Goal: Task Accomplishment & Management: Manage account settings

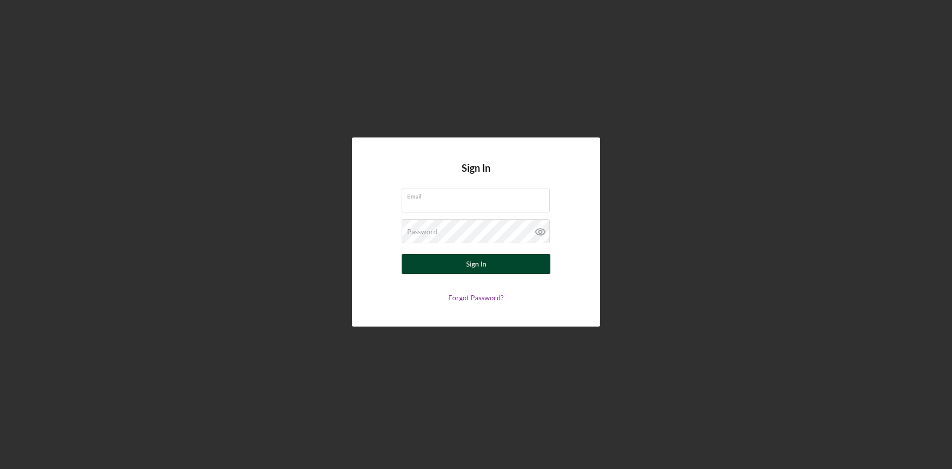
type input "[EMAIL_ADDRESS][DOMAIN_NAME]"
click at [432, 259] on button "Sign In" at bounding box center [476, 264] width 149 height 20
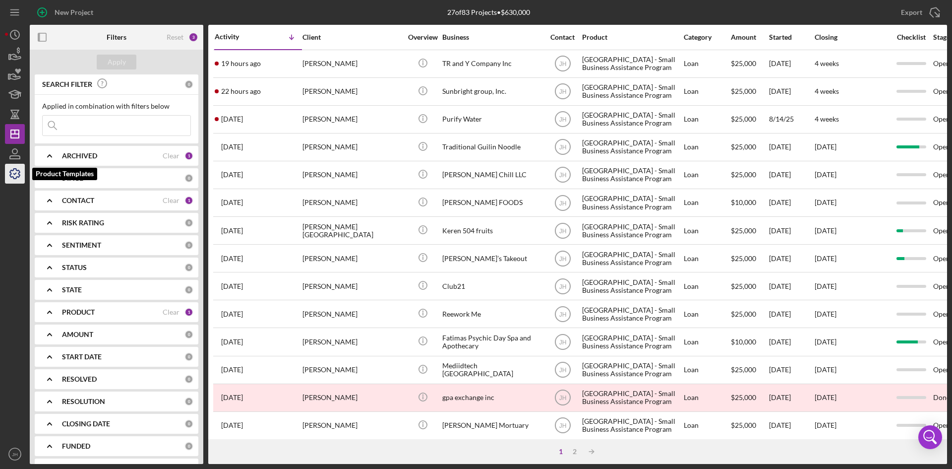
click at [16, 173] on polyline "button" at bounding box center [15, 173] width 2 height 1
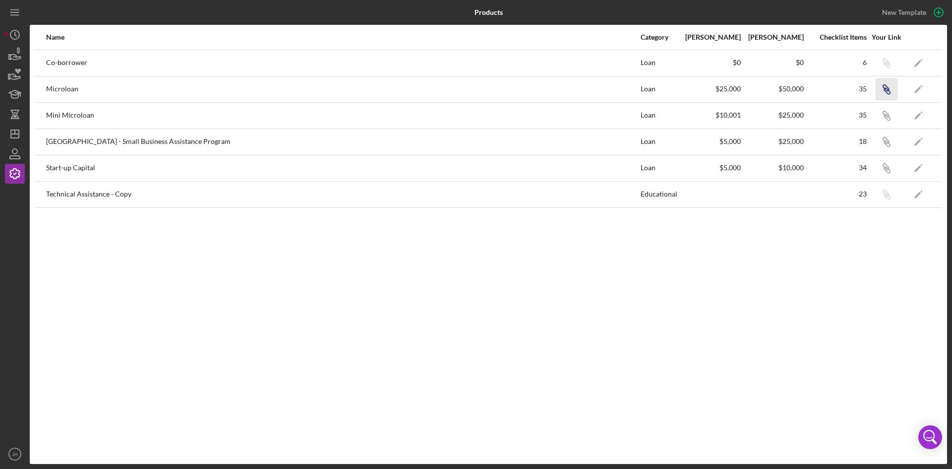
click at [887, 85] on icon "Icon/Link" at bounding box center [886, 89] width 22 height 22
click at [15, 155] on icon "button" at bounding box center [14, 153] width 25 height 25
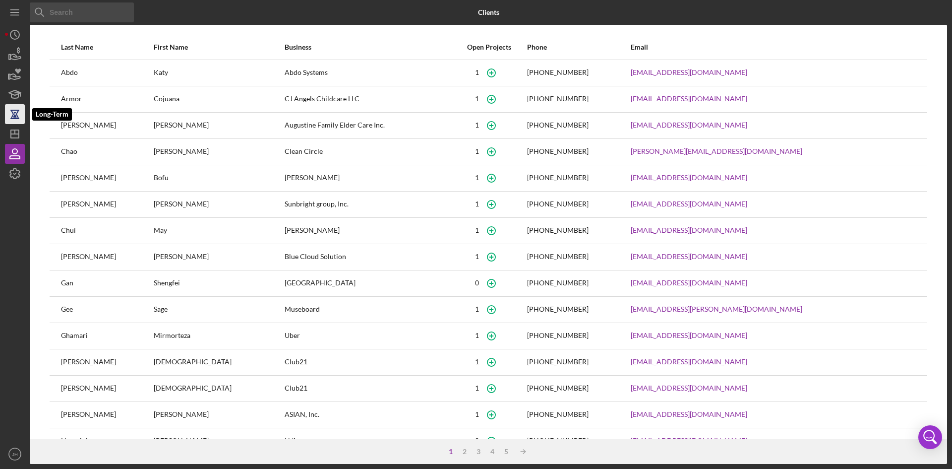
click at [12, 113] on icon "button" at bounding box center [14, 114] width 7 height 7
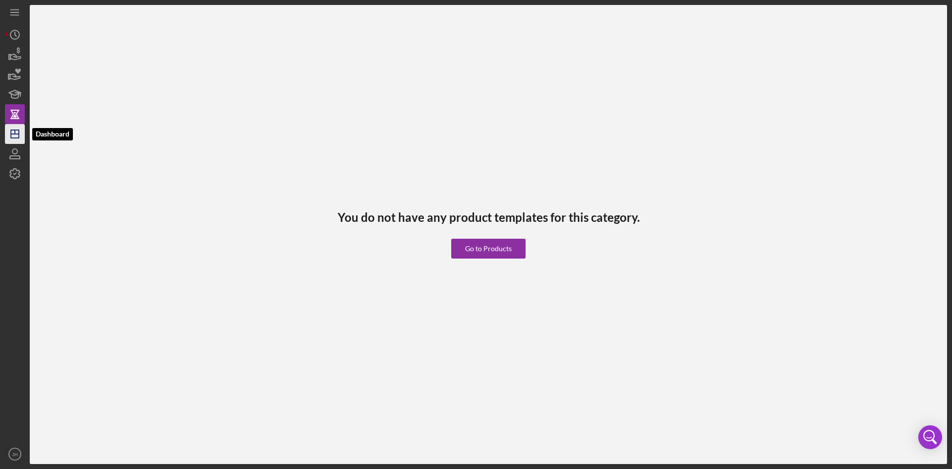
click at [16, 139] on icon "Icon/Dashboard" at bounding box center [14, 133] width 25 height 25
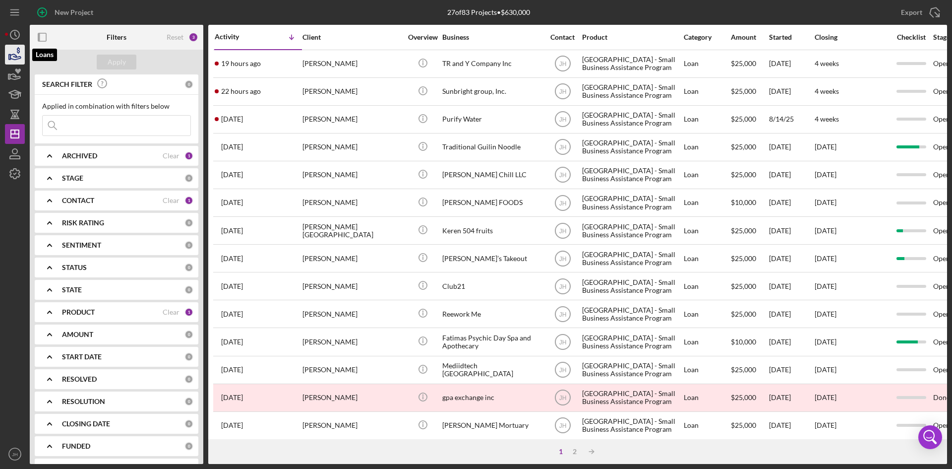
click at [18, 59] on icon "button" at bounding box center [15, 56] width 10 height 5
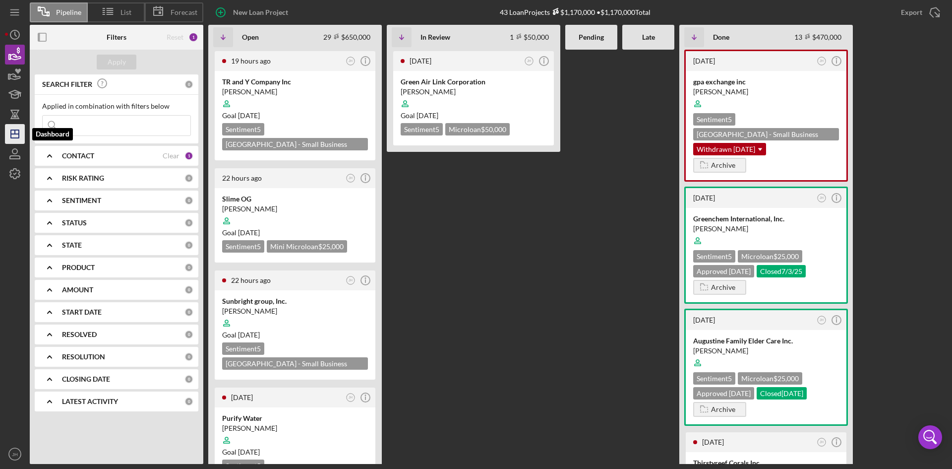
click at [14, 134] on icon "Icon/Dashboard" at bounding box center [14, 133] width 25 height 25
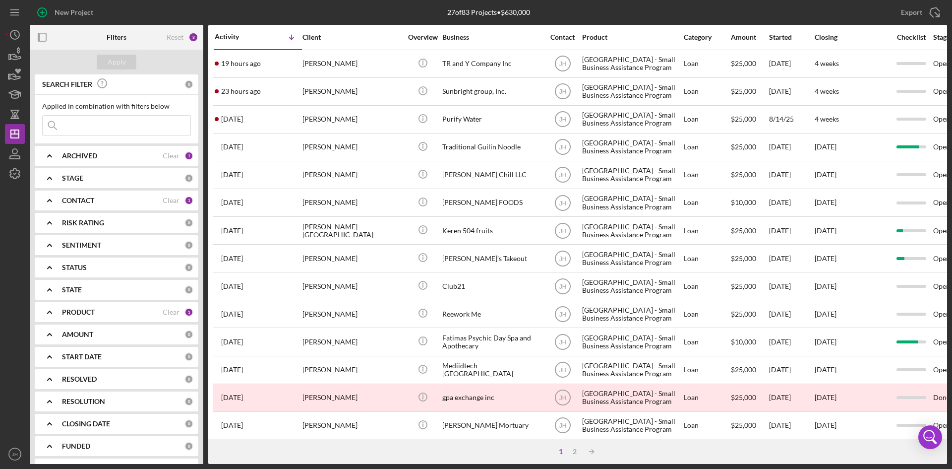
click at [99, 315] on div "PRODUCT" at bounding box center [112, 312] width 101 height 8
click at [81, 435] on label "[GEOGRAPHIC_DATA] - Small Business Assistance Program" at bounding box center [124, 432] width 133 height 10
click at [53, 435] on input "[GEOGRAPHIC_DATA] - Small Business Assistance Program" at bounding box center [48, 432] width 10 height 10
checkbox input "false"
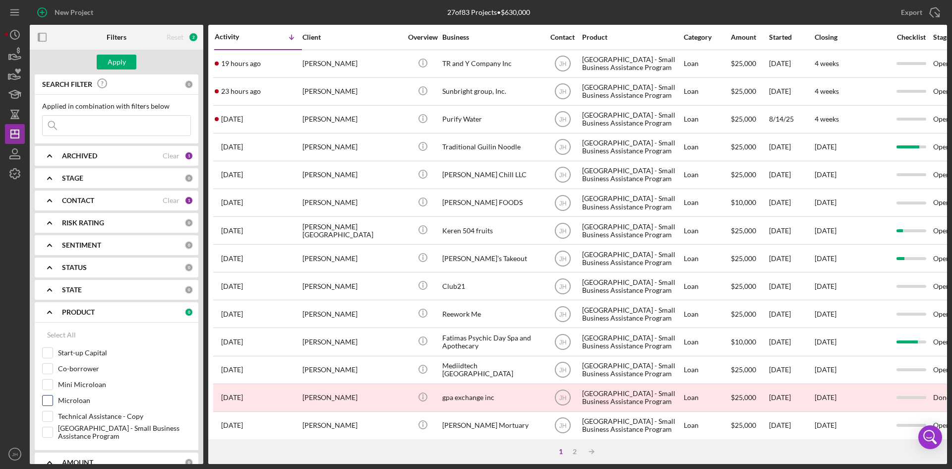
click at [80, 398] on label "Microloan" at bounding box center [124, 400] width 133 height 10
click at [53, 398] on input "Microloan" at bounding box center [48, 400] width 10 height 10
checkbox input "true"
click at [120, 64] on div "Apply" at bounding box center [117, 62] width 18 height 15
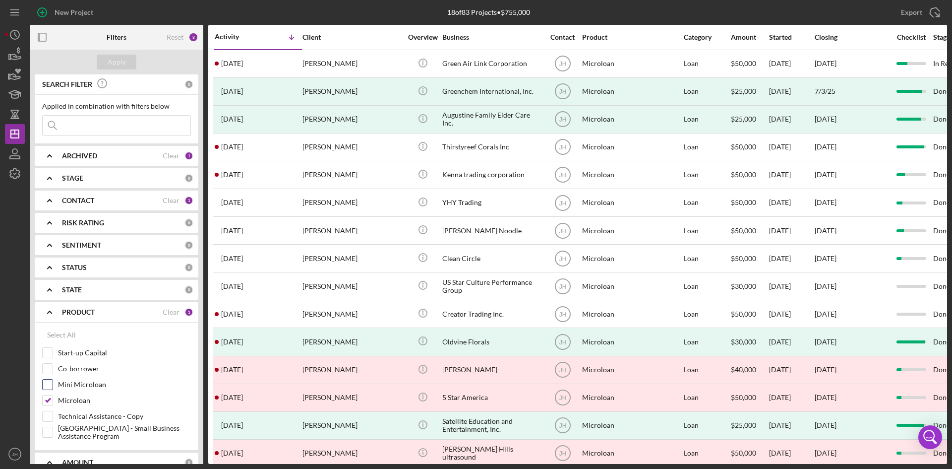
click at [76, 382] on label "Mini Microloan" at bounding box center [124, 384] width 133 height 10
click at [53, 382] on input "Mini Microloan" at bounding box center [48, 384] width 10 height 10
checkbox input "true"
click at [68, 394] on div "Mini Microloan" at bounding box center [116, 387] width 149 height 16
click at [68, 399] on label "Microloan" at bounding box center [124, 400] width 133 height 10
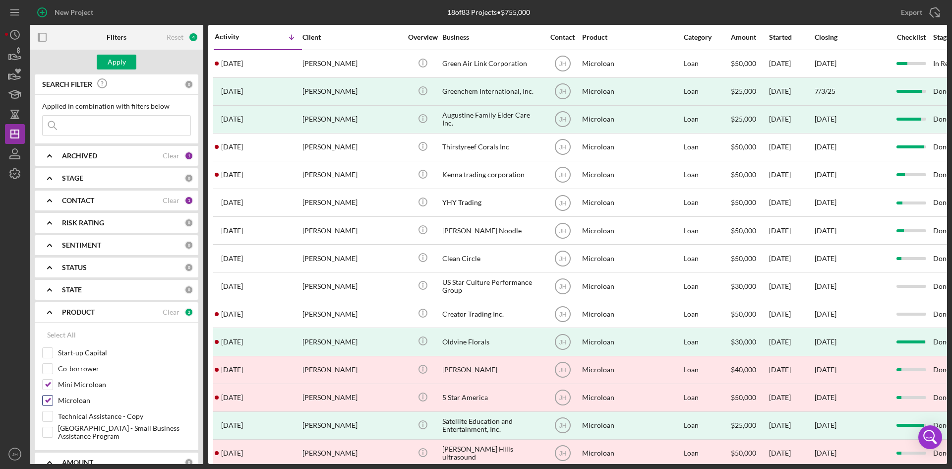
click at [53, 399] on input "Microloan" at bounding box center [48, 400] width 10 height 10
checkbox input "false"
click at [125, 62] on div "Apply" at bounding box center [117, 62] width 18 height 15
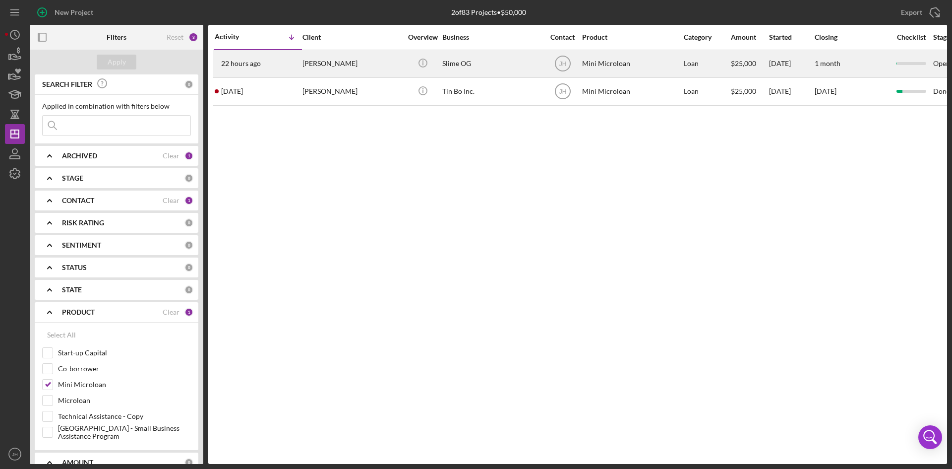
click at [358, 71] on div "[PERSON_NAME]" at bounding box center [351, 64] width 99 height 26
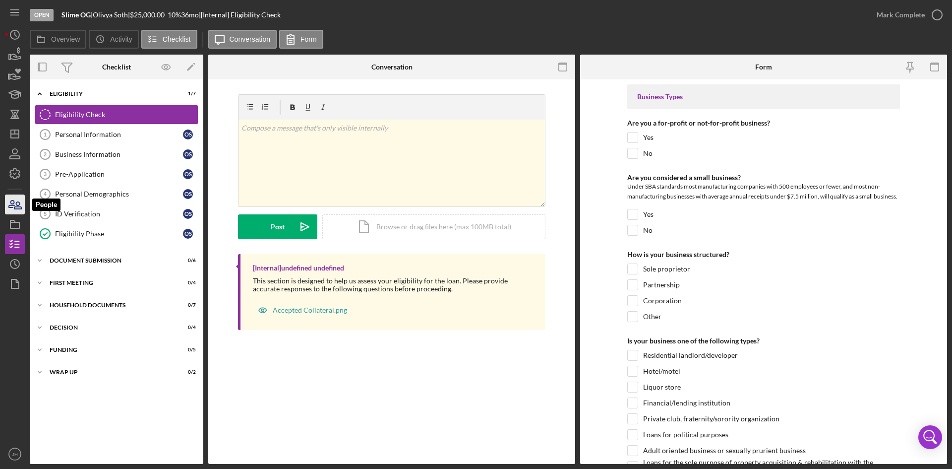
click at [12, 199] on icon "button" at bounding box center [14, 204] width 25 height 25
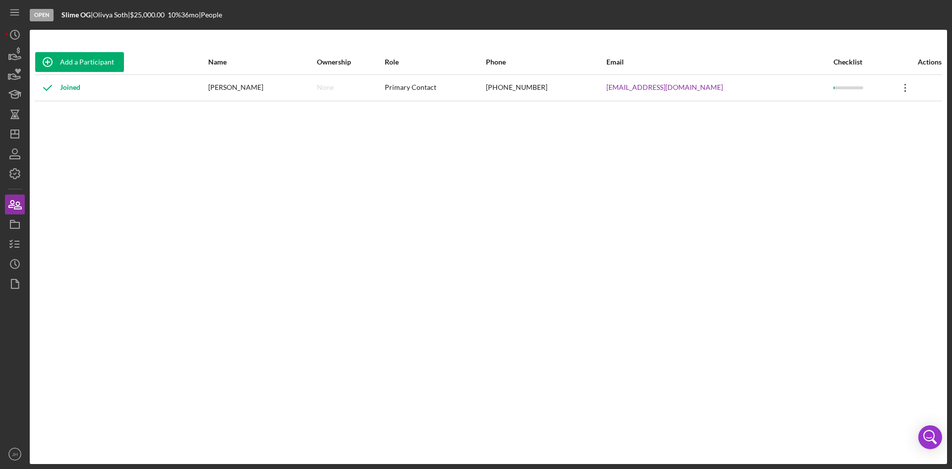
click at [899, 94] on icon "Icon/Overflow" at bounding box center [905, 87] width 25 height 25
click at [877, 113] on div "Icon/Edit Edit" at bounding box center [849, 114] width 109 height 20
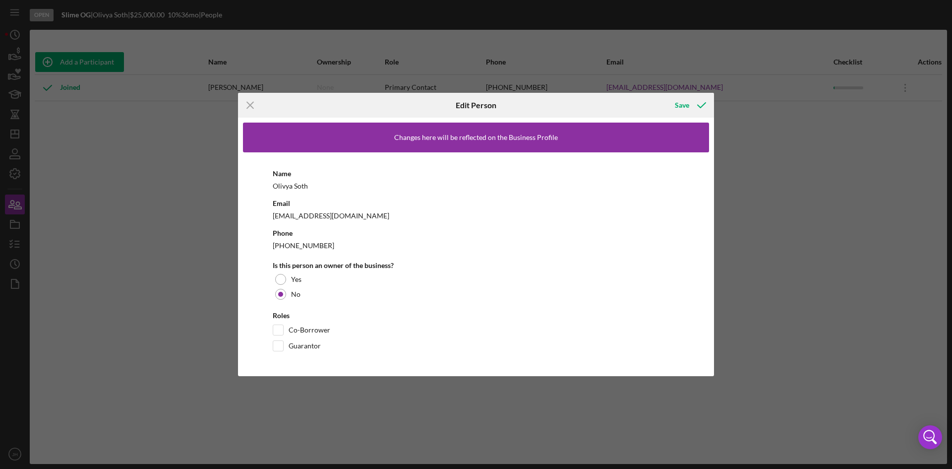
click at [823, 271] on div "Icon/Menu Close Edit Person Save Changes here will be reflected on the Business…" at bounding box center [476, 234] width 952 height 469
click at [242, 103] on icon "Icon/Menu Close" at bounding box center [250, 105] width 25 height 25
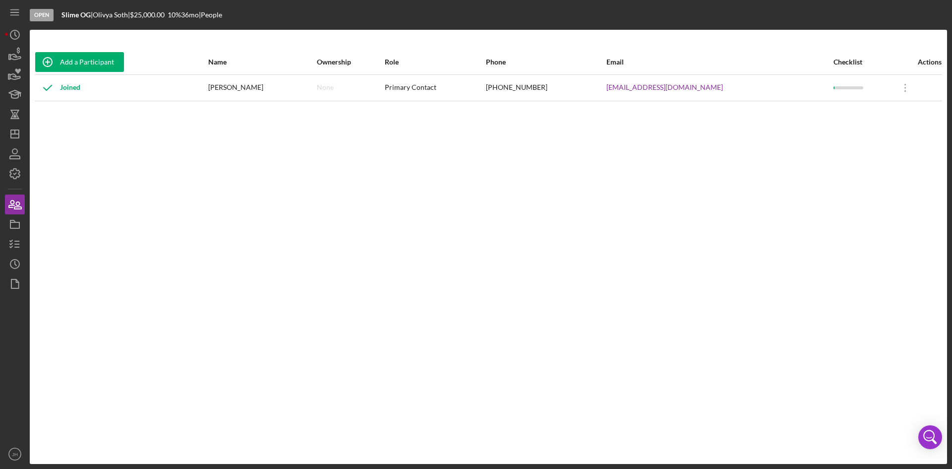
drag, startPoint x: 4, startPoint y: 222, endPoint x: 12, endPoint y: 222, distance: 7.5
click at [5, 222] on div "Open Slime OG | [PERSON_NAME] Soth | $25,000.00 10 % 36 mo | People Add a Parti…" at bounding box center [476, 234] width 952 height 469
click at [12, 222] on polygon "button" at bounding box center [12, 221] width 5 height 2
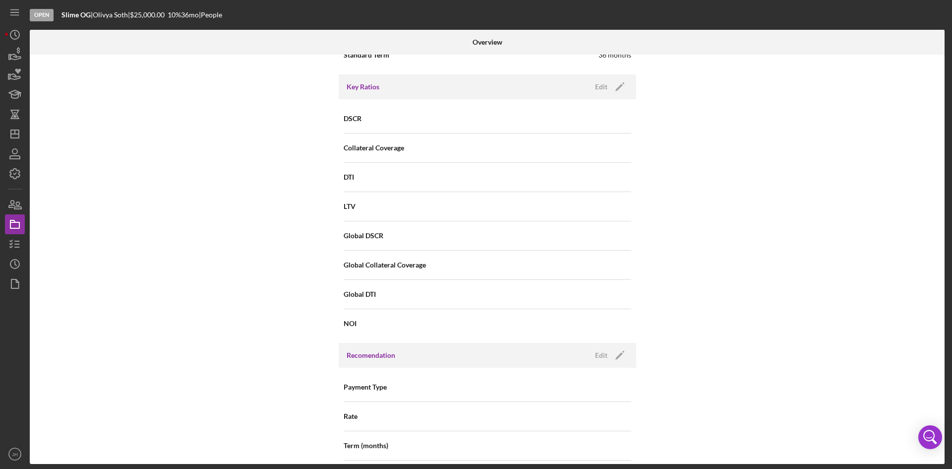
scroll to position [843, 0]
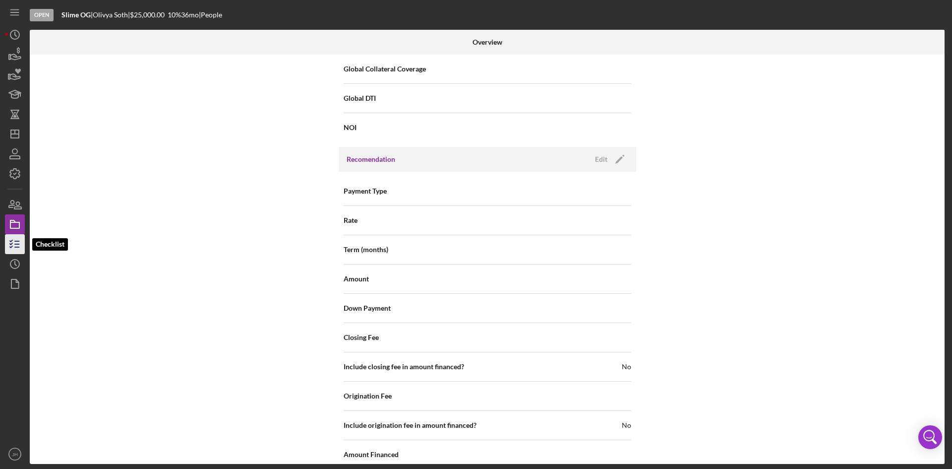
click at [18, 244] on line "button" at bounding box center [17, 244] width 4 height 0
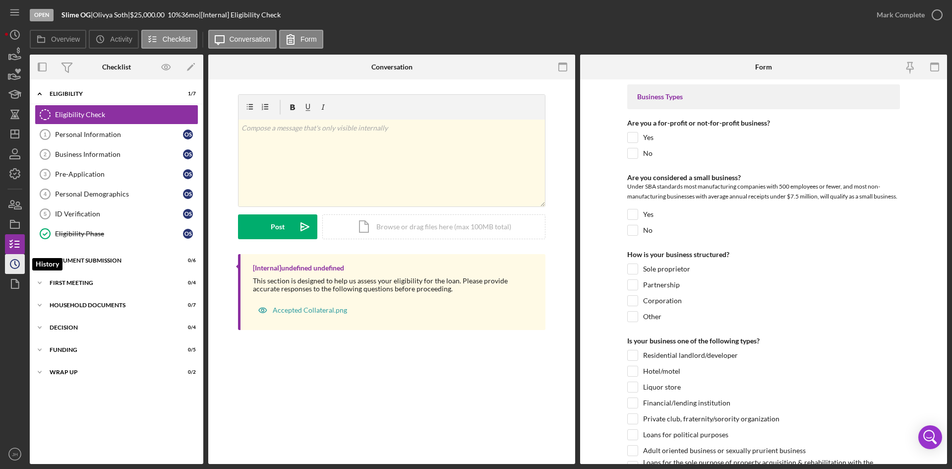
click at [8, 262] on icon "Icon/History" at bounding box center [14, 263] width 25 height 25
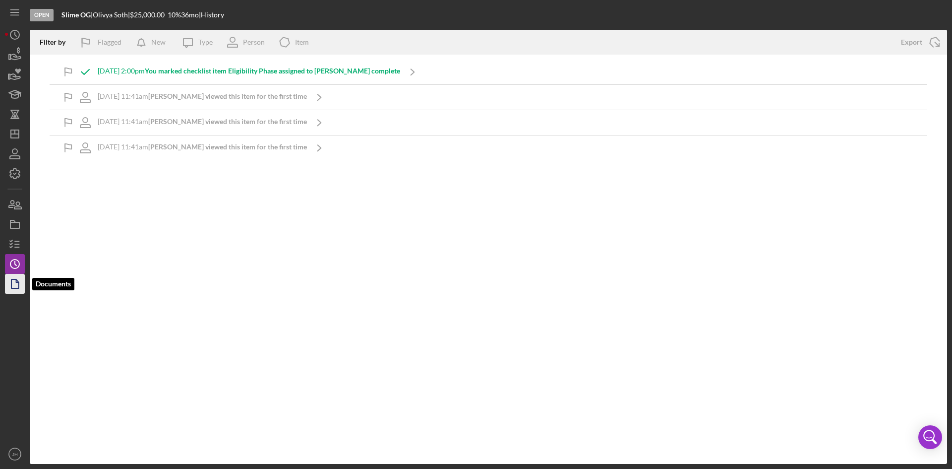
click at [15, 284] on icon "button" at bounding box center [14, 283] width 25 height 25
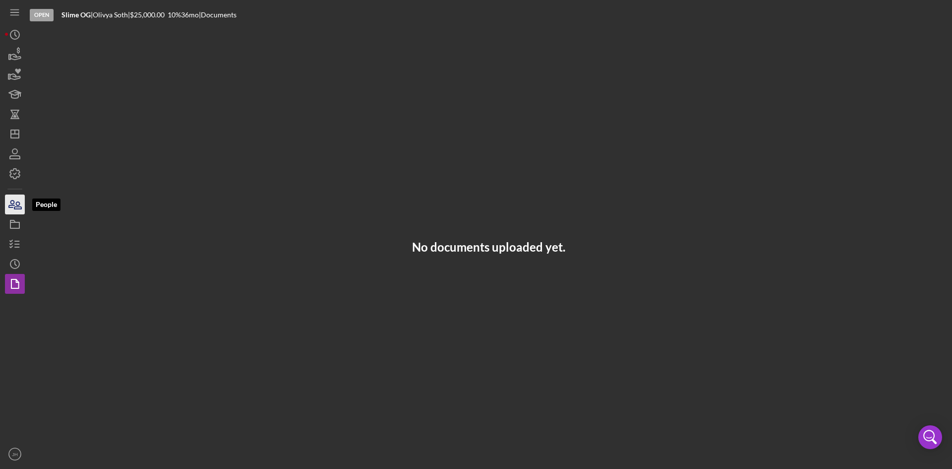
click at [19, 206] on icon "button" at bounding box center [17, 205] width 7 height 7
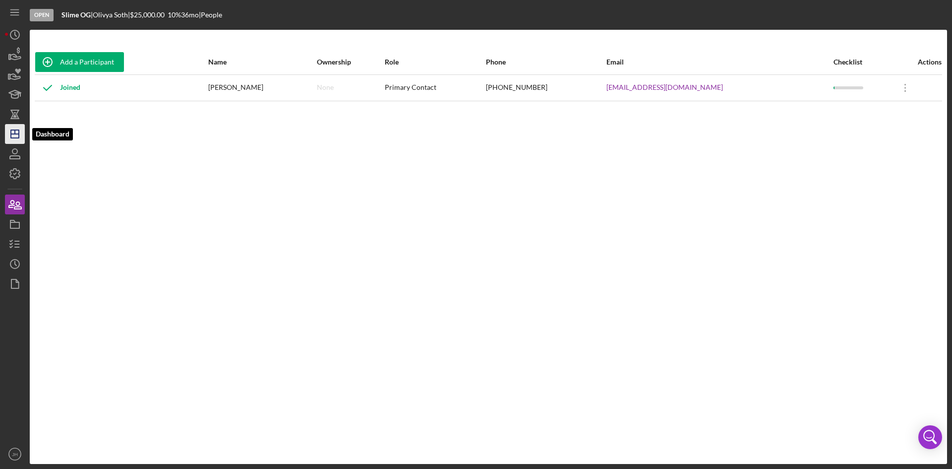
click at [8, 137] on icon "Icon/Dashboard" at bounding box center [14, 133] width 25 height 25
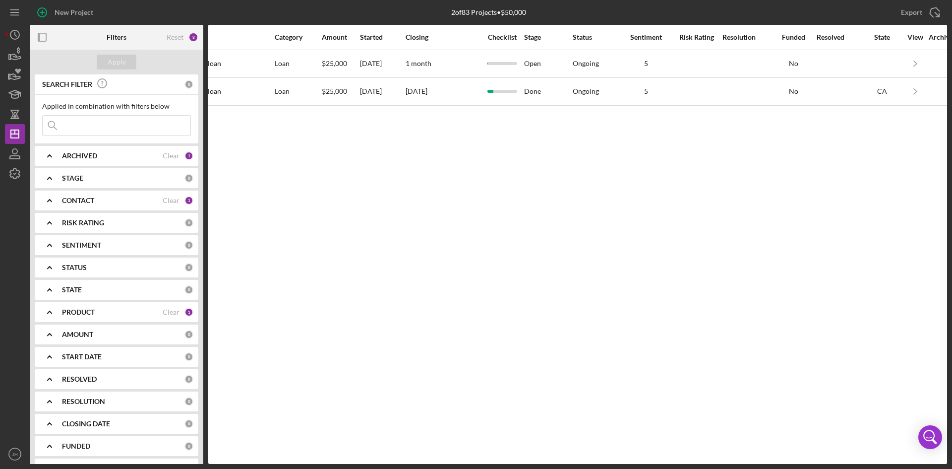
scroll to position [0, 447]
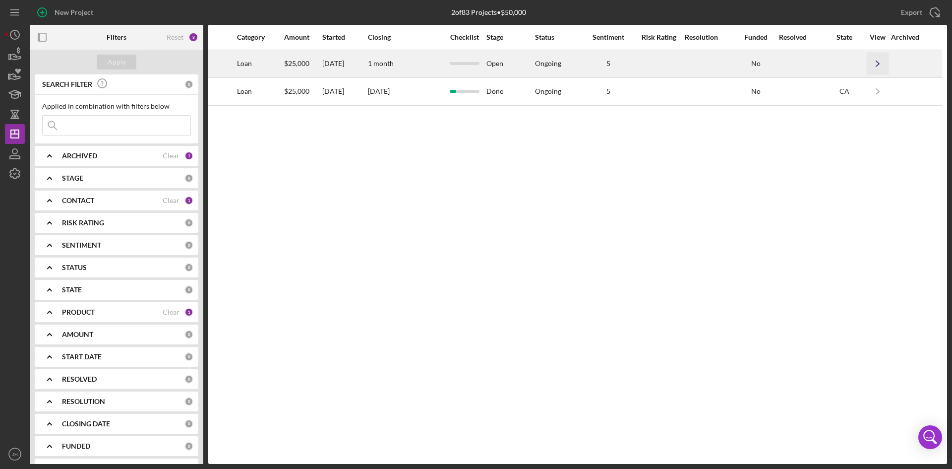
click at [881, 66] on icon "Icon/Navigate" at bounding box center [878, 64] width 22 height 22
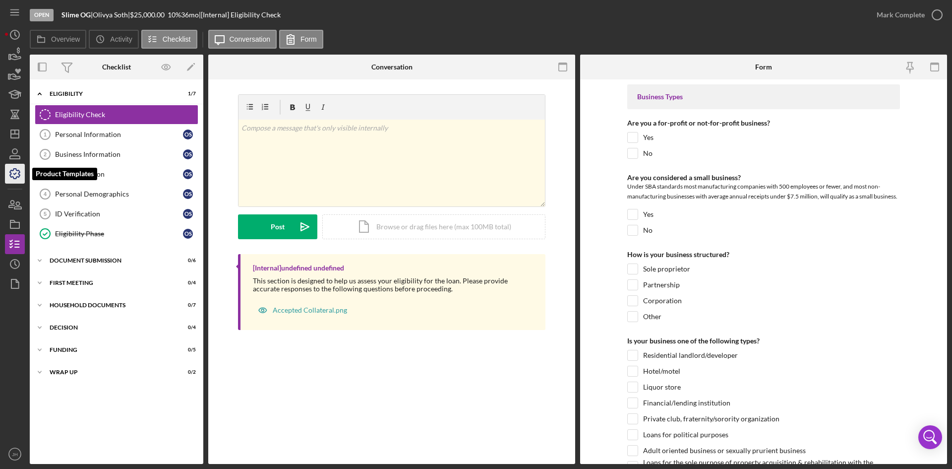
click at [6, 165] on icon "button" at bounding box center [14, 173] width 25 height 25
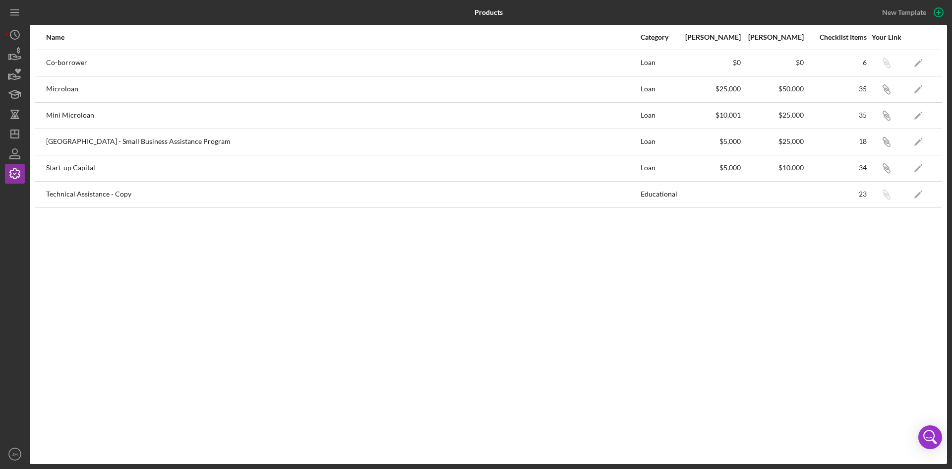
drag, startPoint x: 893, startPoint y: 119, endPoint x: 554, endPoint y: 127, distance: 338.8
click at [892, 119] on icon "Icon/Link" at bounding box center [886, 115] width 22 height 22
click at [885, 120] on icon "Icon/Link" at bounding box center [886, 115] width 22 height 22
click at [76, 114] on div "Mini Microloan" at bounding box center [343, 115] width 594 height 25
click at [16, 139] on icon "Icon/Dashboard" at bounding box center [14, 133] width 25 height 25
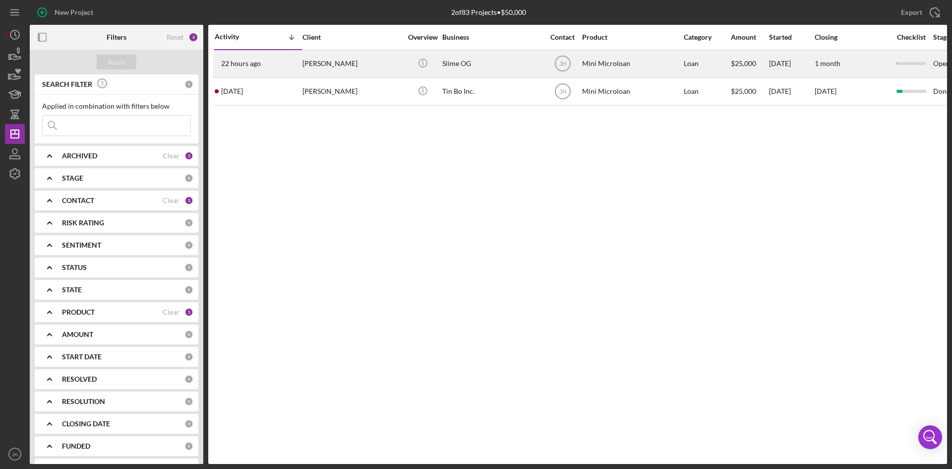
click at [300, 68] on div "22 hours ago [PERSON_NAME]" at bounding box center [258, 64] width 87 height 26
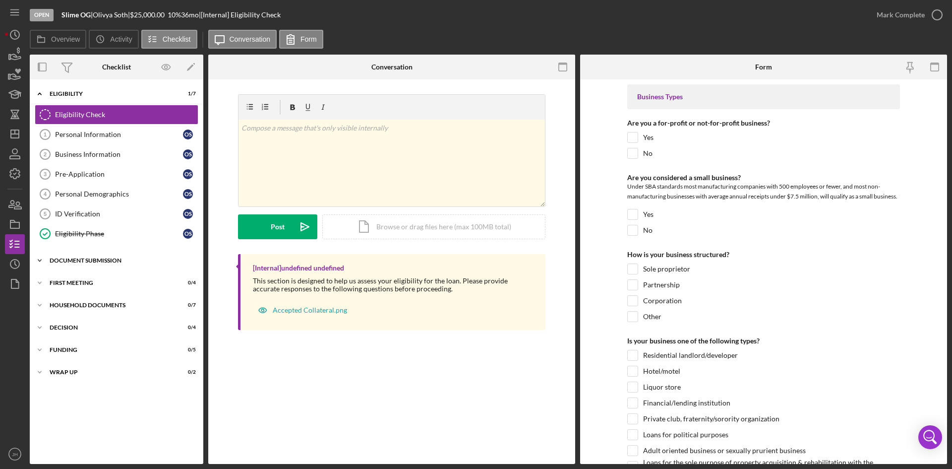
click at [93, 264] on div "Icon/Expander Document Submission 0 / 6" at bounding box center [117, 260] width 174 height 20
